Goal: Information Seeking & Learning: Learn about a topic

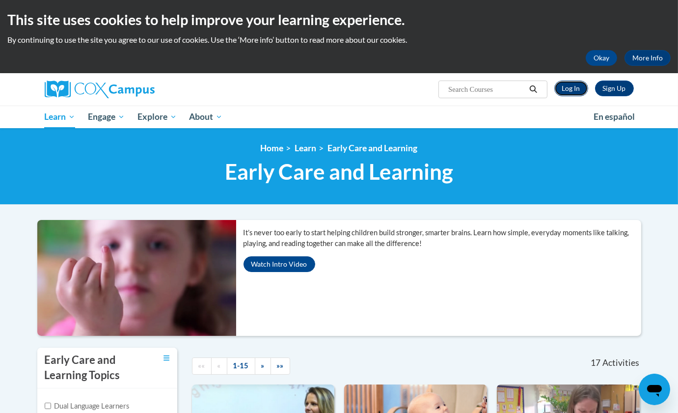
click at [570, 91] on link "Log In" at bounding box center [571, 88] width 34 height 16
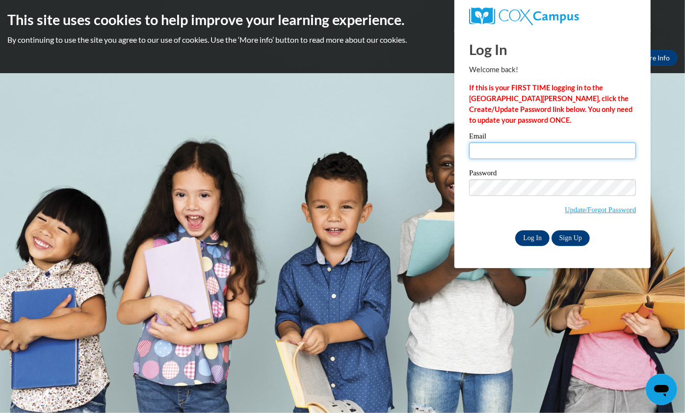
type input "bettemayo70@gmail.com"
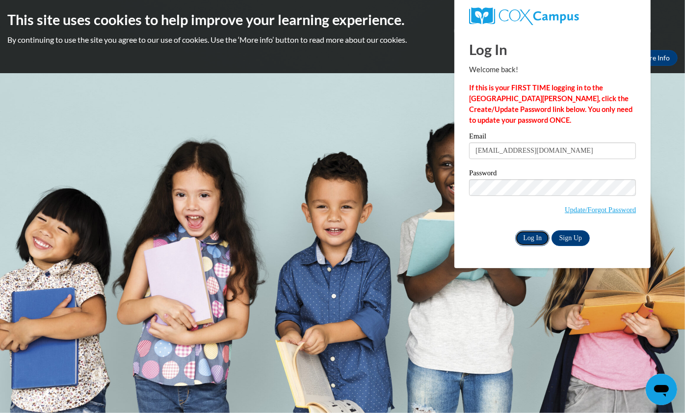
click at [539, 233] on input "Log In" at bounding box center [532, 238] width 34 height 16
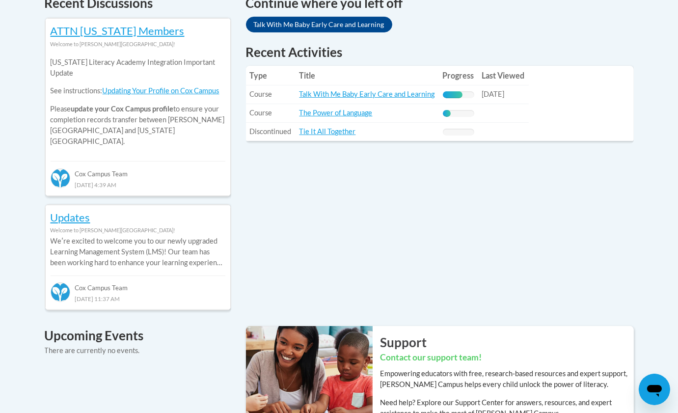
scroll to position [436, 0]
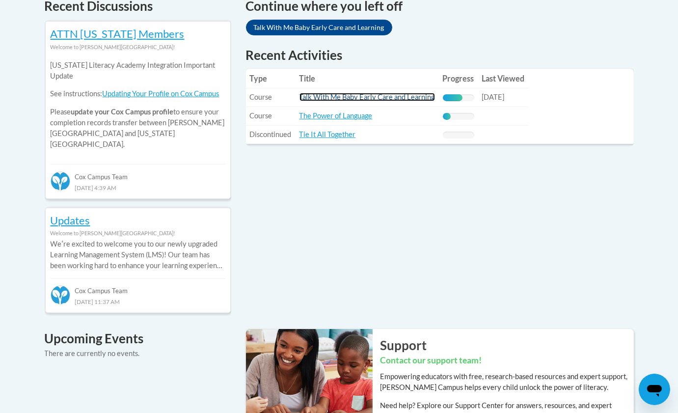
click at [434, 96] on link "Talk With Me Baby Early Care and Learning" at bounding box center [366, 97] width 135 height 8
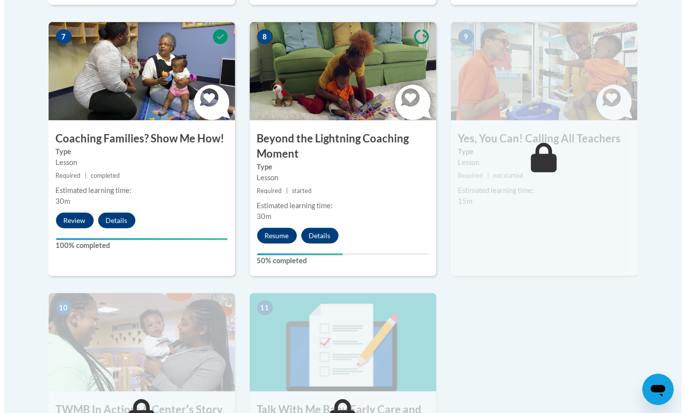
scroll to position [877, 0]
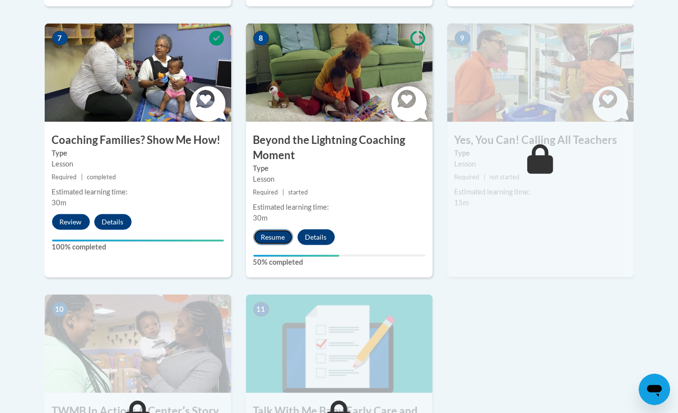
click at [276, 229] on button "Resume" at bounding box center [273, 237] width 40 height 16
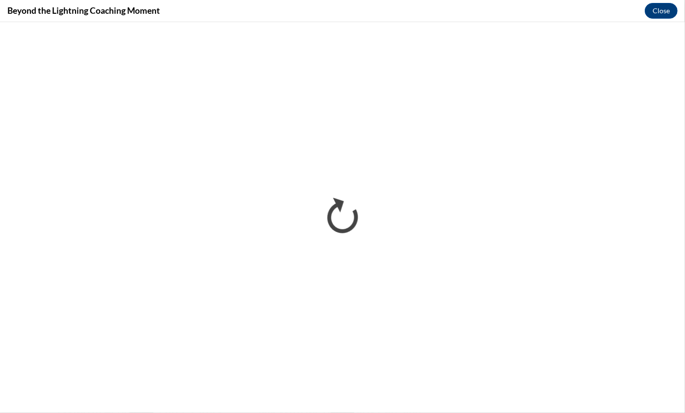
scroll to position [0, 0]
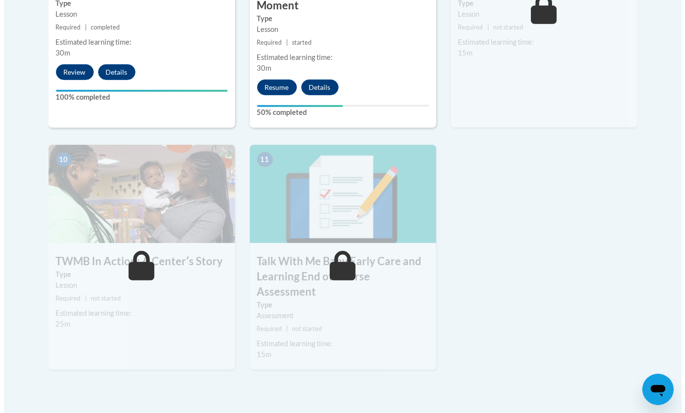
scroll to position [877, 0]
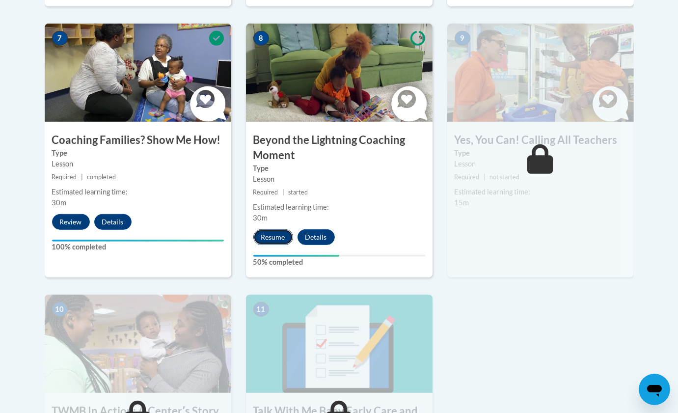
click at [279, 229] on button "Resume" at bounding box center [273, 237] width 40 height 16
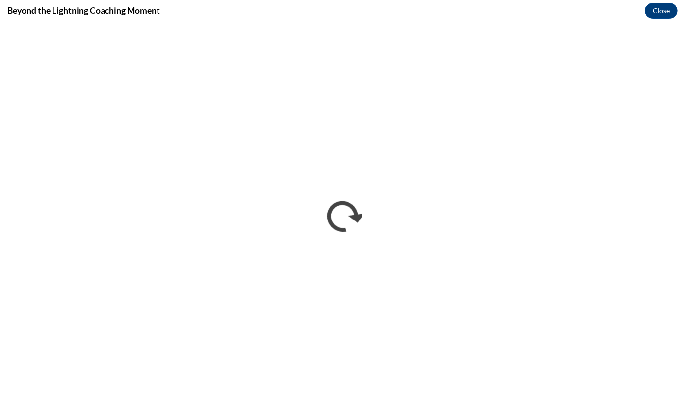
scroll to position [0, 0]
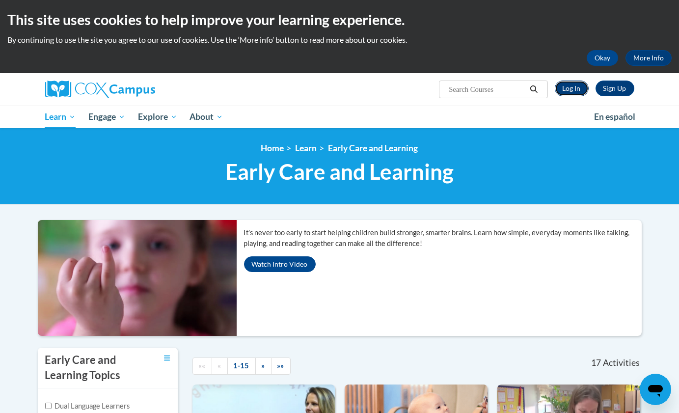
click at [569, 85] on link "Log In" at bounding box center [571, 88] width 34 height 16
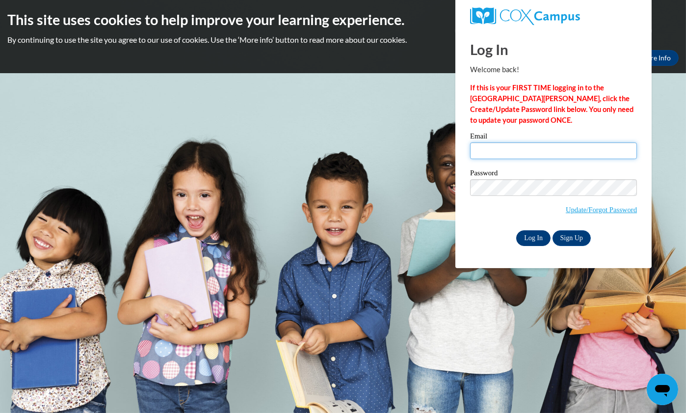
type input "bettemayo70@gmail.com"
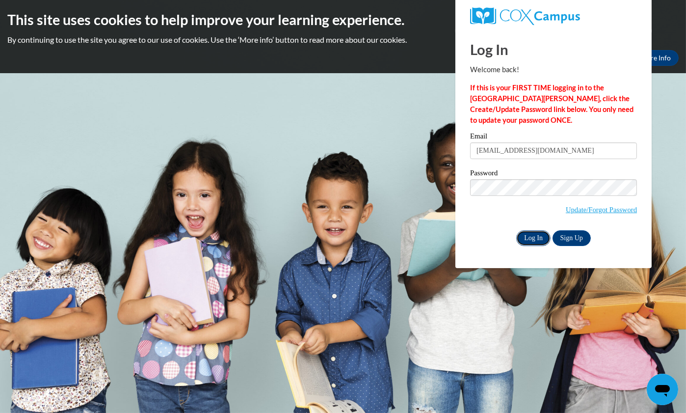
click at [525, 233] on input "Log In" at bounding box center [533, 238] width 34 height 16
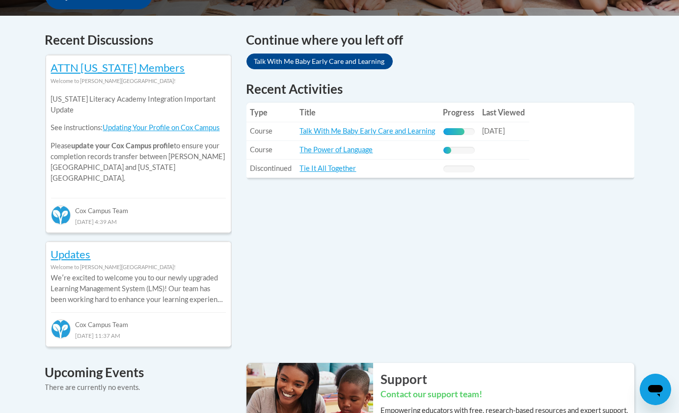
scroll to position [400, 0]
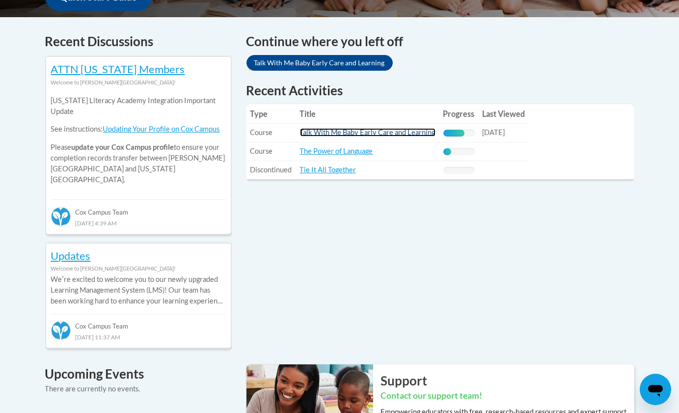
click at [353, 133] on link "Talk With Me Baby Early Care and Learning" at bounding box center [367, 132] width 135 height 8
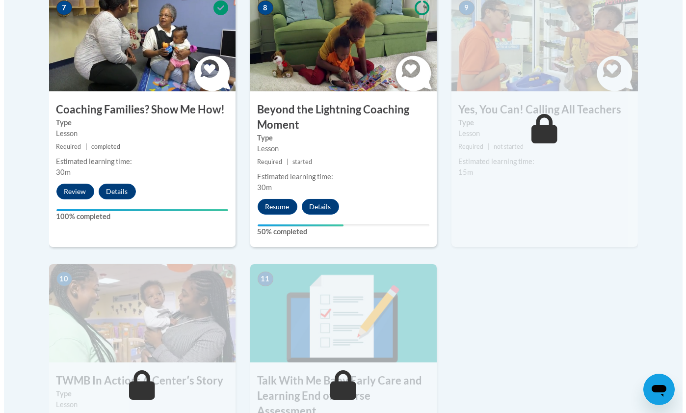
scroll to position [908, 0]
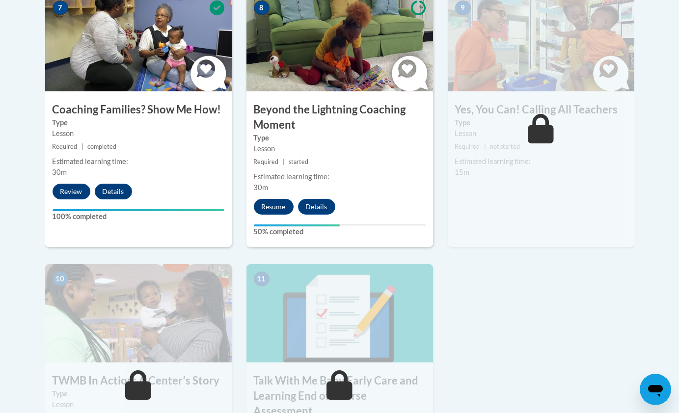
click at [274, 199] on button "Resume" at bounding box center [274, 207] width 40 height 16
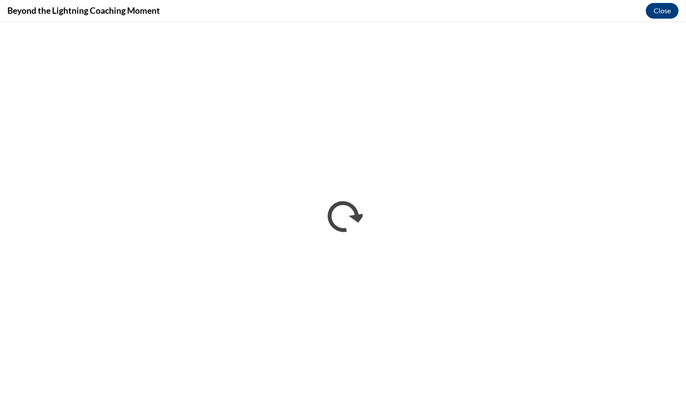
scroll to position [0, 0]
